Goal: Information Seeking & Learning: Learn about a topic

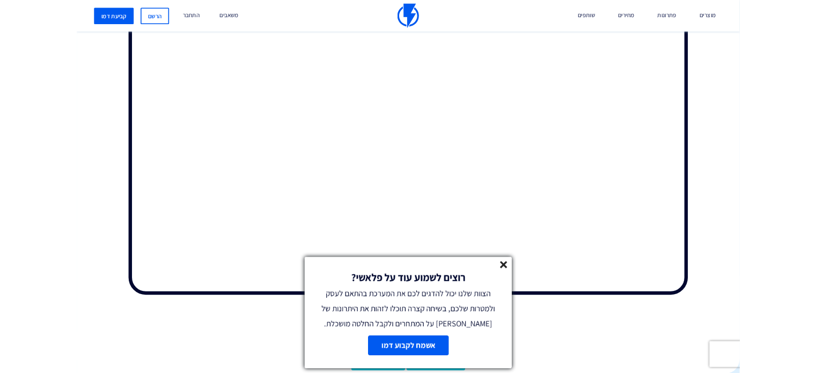
scroll to position [342, 0]
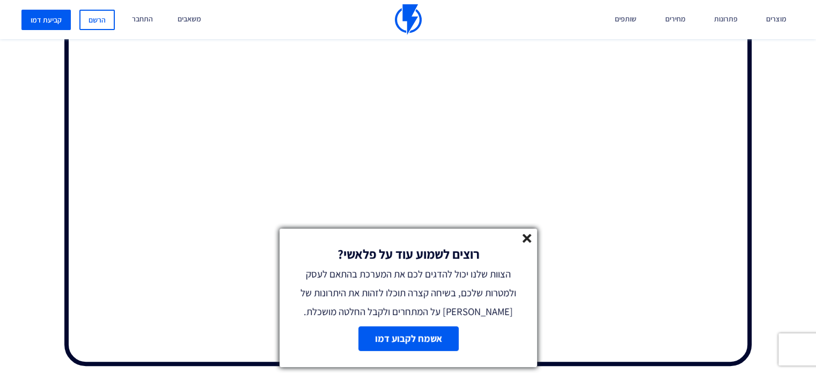
click at [530, 236] on line at bounding box center [527, 238] width 8 height 8
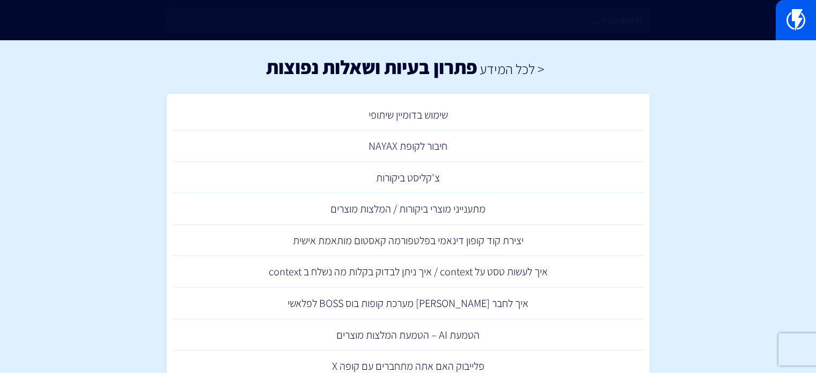
click at [505, 25] on input "text" at bounding box center [408, 20] width 483 height 25
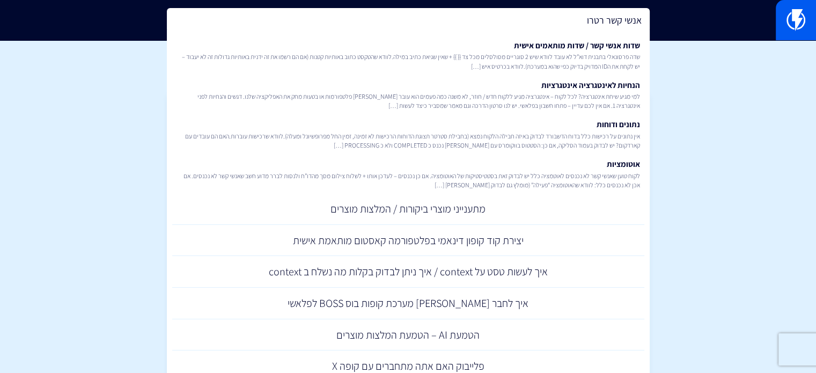
click at [549, 24] on input "אנשי קשר רטרו" at bounding box center [408, 20] width 483 height 25
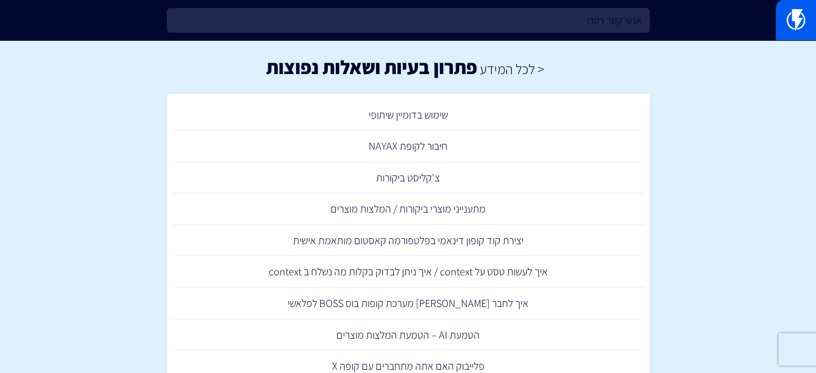
click at [549, 24] on input "אנשי קשר רטרו" at bounding box center [408, 20] width 483 height 25
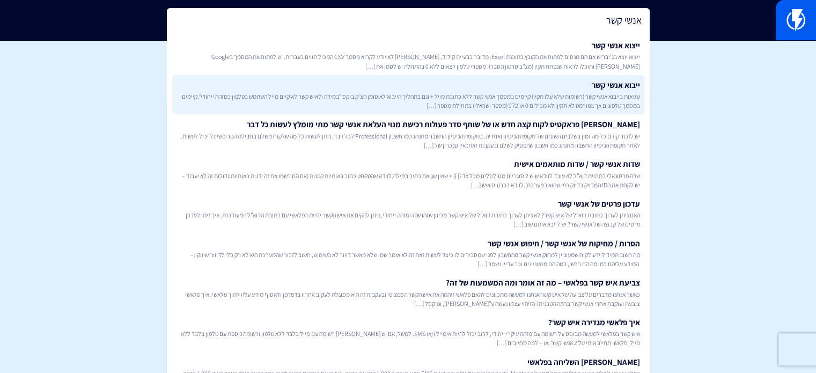
type input "אנשי קשר"
click at [561, 86] on link "ייבוא אנשי קשר שגיאות בייבוא אנשי קשר (רשומות שלא עלו תקין) קיימים במסמך אנשי ק…" at bounding box center [408, 95] width 472 height 40
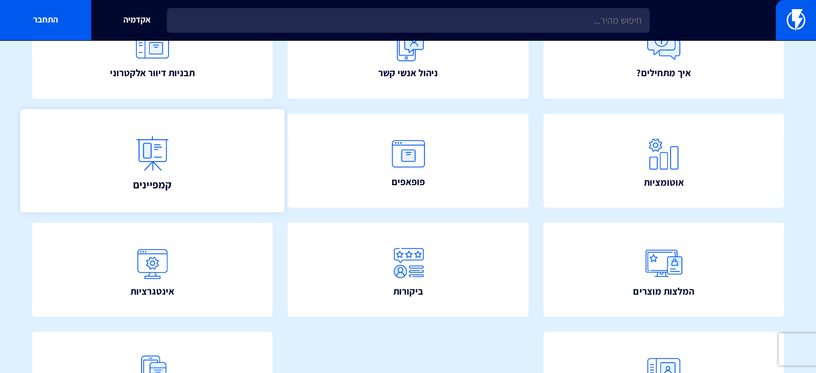
scroll to position [161, 0]
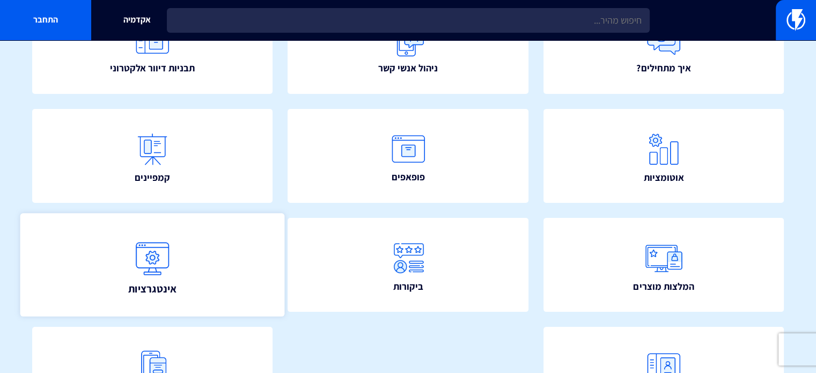
click at [150, 255] on img at bounding box center [152, 257] width 47 height 47
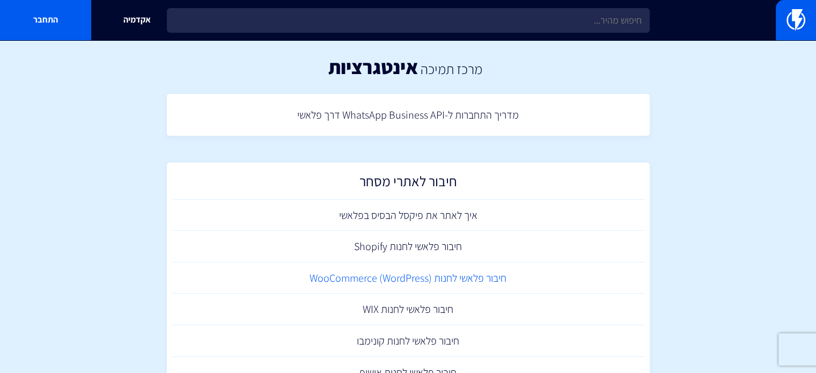
click at [337, 286] on link "חיבור פלאשי לחנות (WooCommerce (WordPress" at bounding box center [408, 278] width 472 height 32
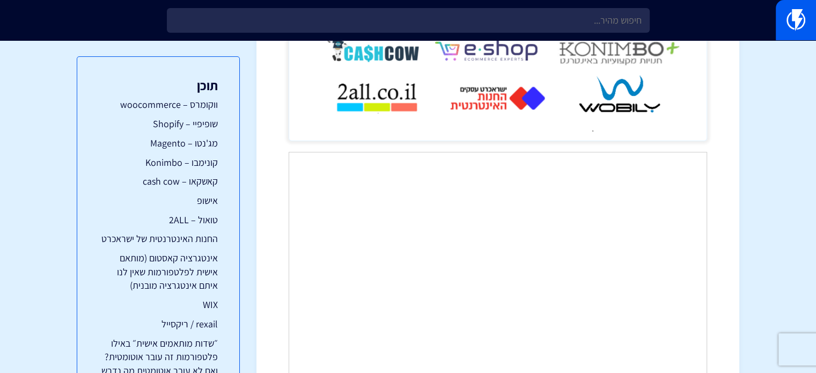
scroll to position [215, 0]
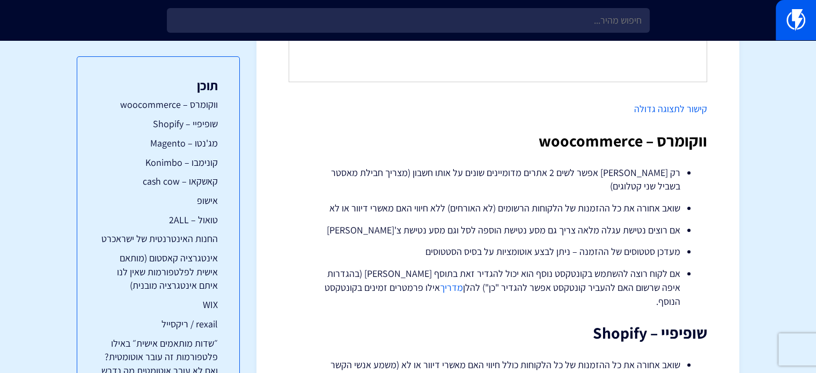
scroll to position [590, 0]
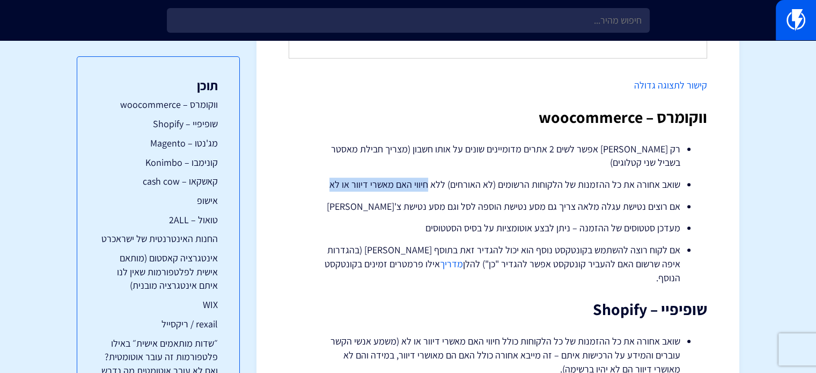
drag, startPoint x: 334, startPoint y: 188, endPoint x: 431, endPoint y: 190, distance: 97.1
click at [431, 190] on li "שואב אחורה את כל ההזמנות של הלקוחות הרשומים (לא האורחים) ללא חיווי האם מאשרי די…" at bounding box center [497, 185] width 365 height 14
click at [671, 154] on li "רק בווקומרס אפשר לשים 2 אתרים מדומיינים שונים על אותו חשבון (מצריך חבילת מאסטר …" at bounding box center [497, 155] width 365 height 27
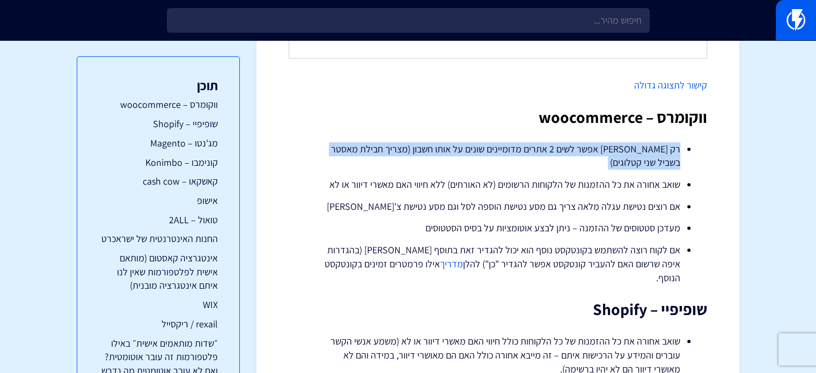
click at [671, 154] on li "רק בווקומרס אפשר לשים 2 אתרים מדומיינים שונים על אותו חשבון (מצריך חבילת מאסטר …" at bounding box center [497, 155] width 365 height 27
click at [665, 165] on li "רק בווקומרס אפשר לשים 2 אתרים מדומיינים שונים על אותו חשבון (מצריך חבילת מאסטר …" at bounding box center [497, 155] width 365 height 27
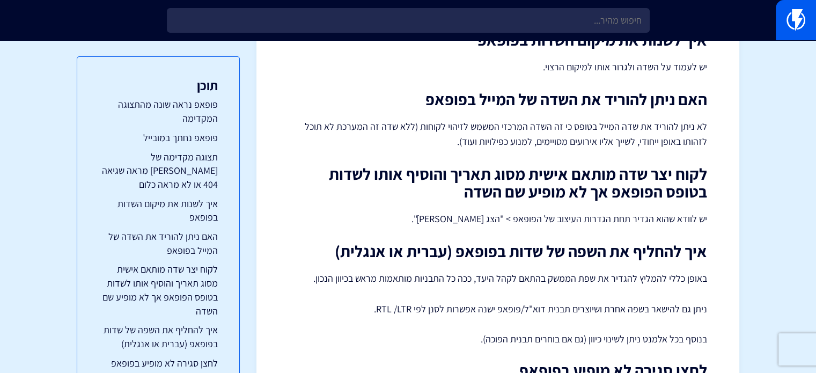
scroll to position [1180, 0]
